Goal: Find specific page/section: Find specific page/section

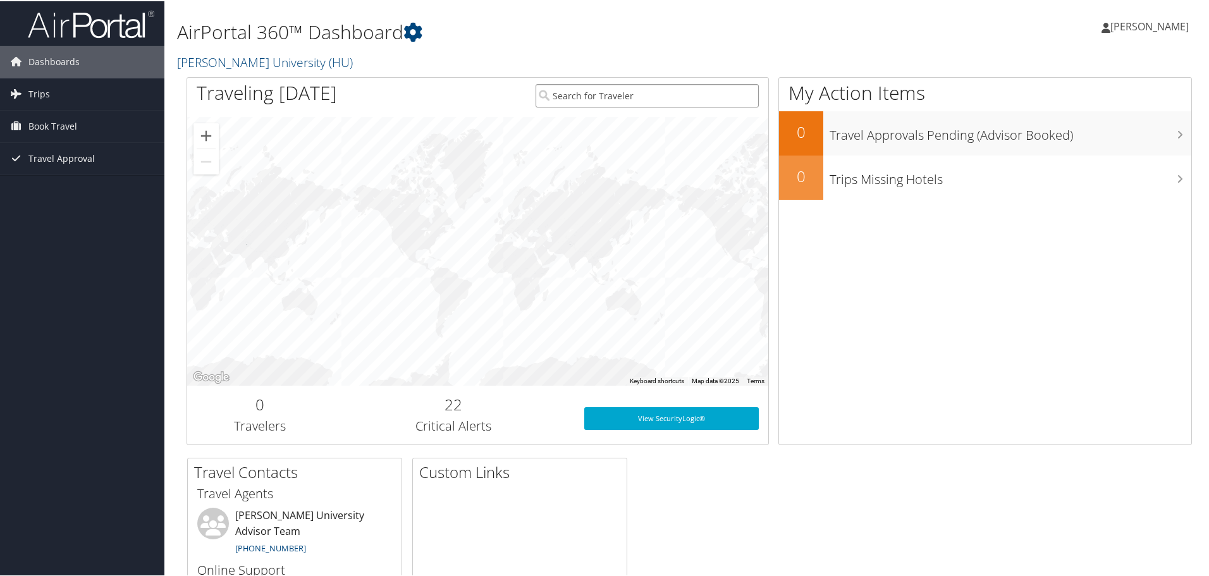
click at [639, 97] on input "search" at bounding box center [647, 94] width 223 height 23
type input "k"
click at [52, 95] on link "Trips" at bounding box center [82, 93] width 164 height 32
click at [52, 113] on link "Current/Future Trips" at bounding box center [82, 118] width 164 height 19
